Goal: Navigation & Orientation: Find specific page/section

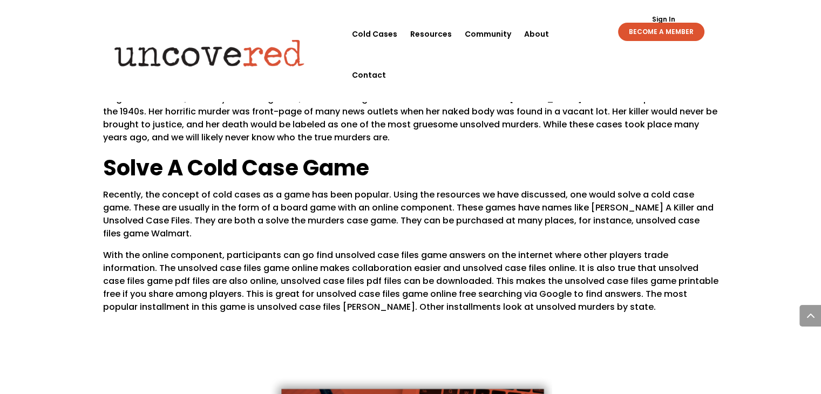
scroll to position [1300, 0]
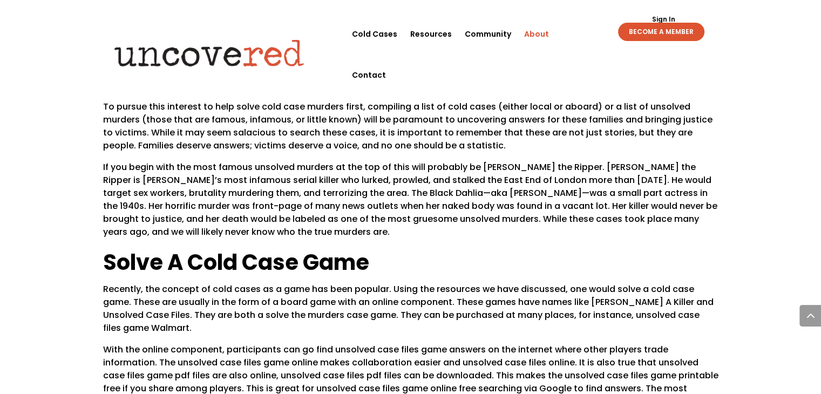
click at [540, 33] on link "About" at bounding box center [536, 33] width 25 height 41
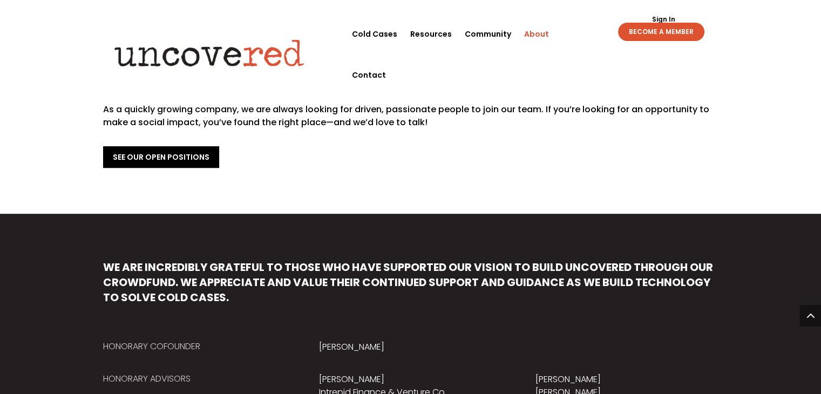
scroll to position [442, 0]
click at [157, 146] on link "See Our Open Positions" at bounding box center [161, 157] width 116 height 22
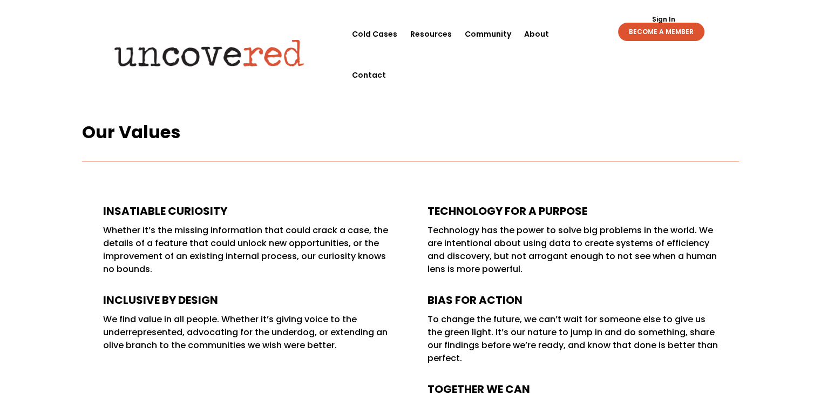
scroll to position [118, 0]
